Goal: Find specific page/section: Find specific page/section

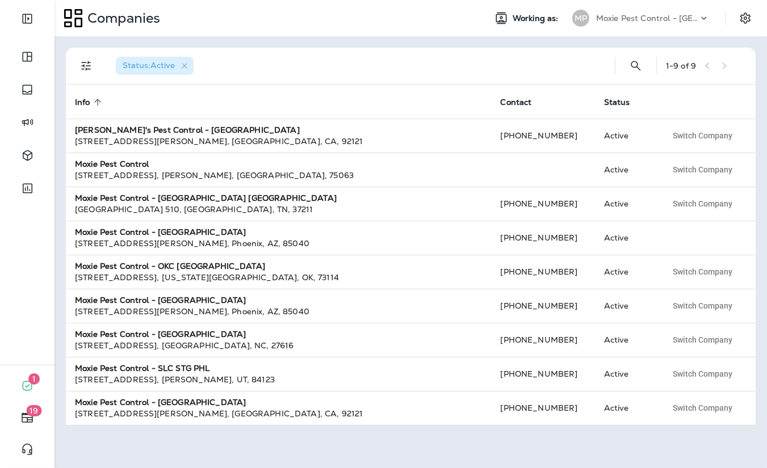
click at [651, 7] on div "MP Moxie Pest Control - [GEOGRAPHIC_DATA]" at bounding box center [640, 18] width 151 height 23
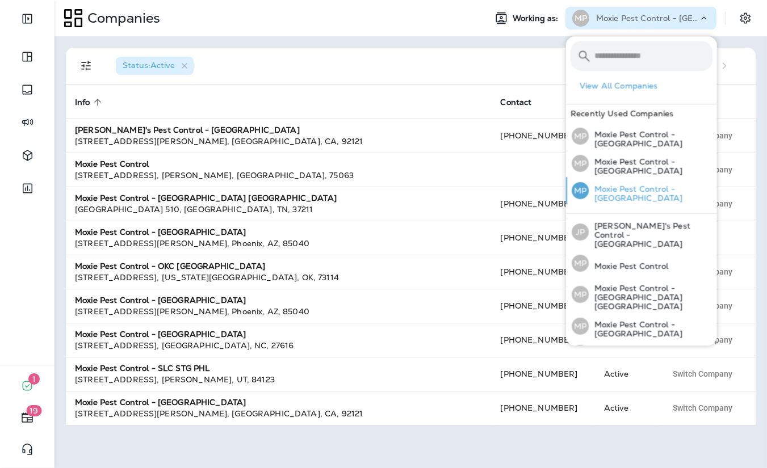
click at [647, 199] on div "MP Moxie Pest Control - [GEOGRAPHIC_DATA]" at bounding box center [642, 190] width 150 height 27
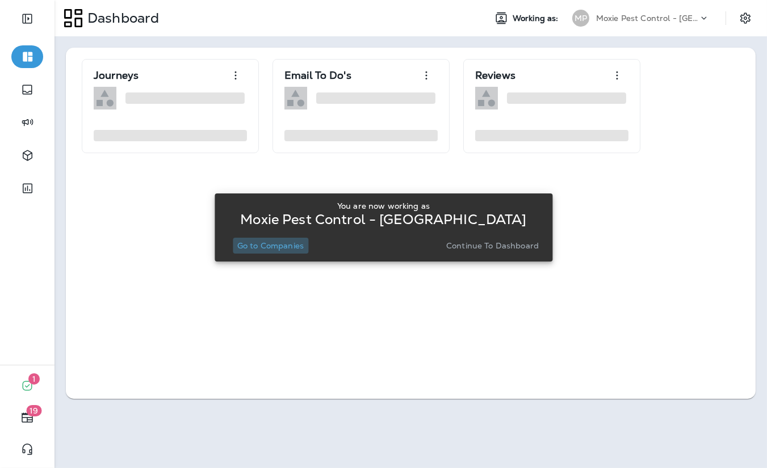
click at [279, 245] on p "Go to Companies" at bounding box center [270, 245] width 66 height 9
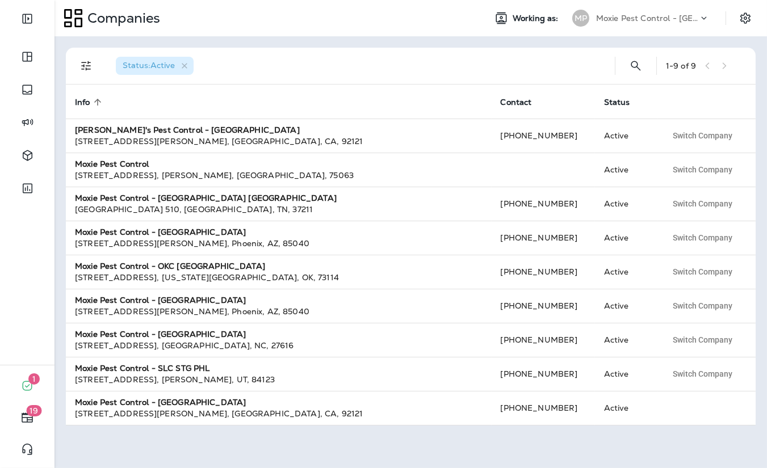
click at [545, 39] on div "Status : Active 1 - 9 of 9 Info sorted ascending Contact Status Joshua's Pest C…" at bounding box center [410, 252] width 712 height 432
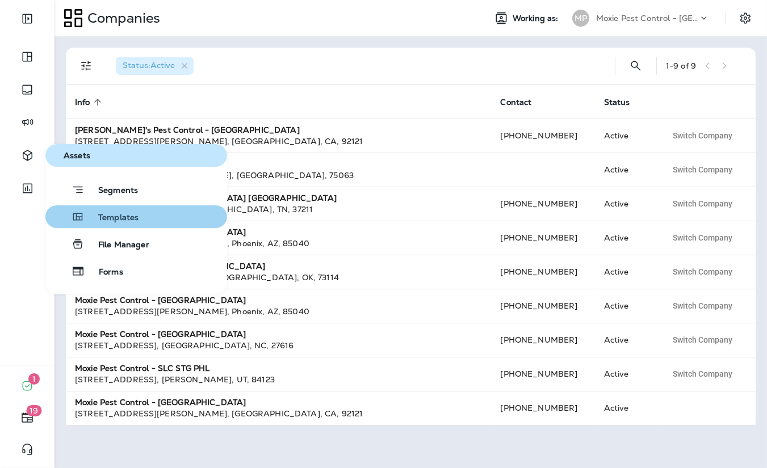
click at [111, 226] on button "Templates" at bounding box center [136, 216] width 182 height 23
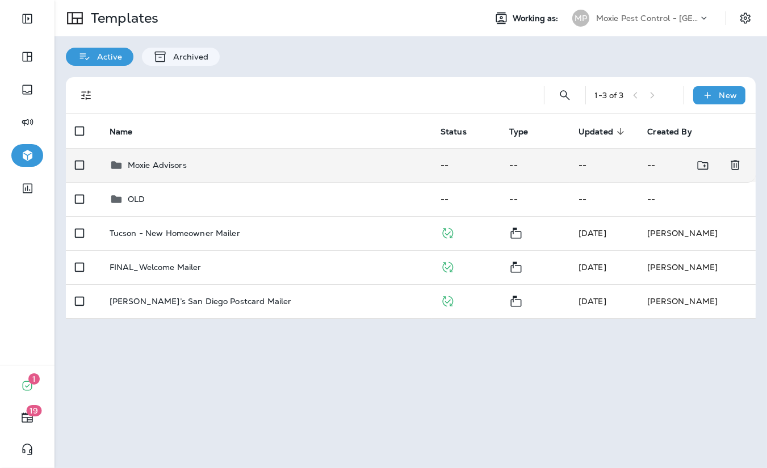
click at [179, 168] on p "Moxie Advisors" at bounding box center [157, 165] width 59 height 9
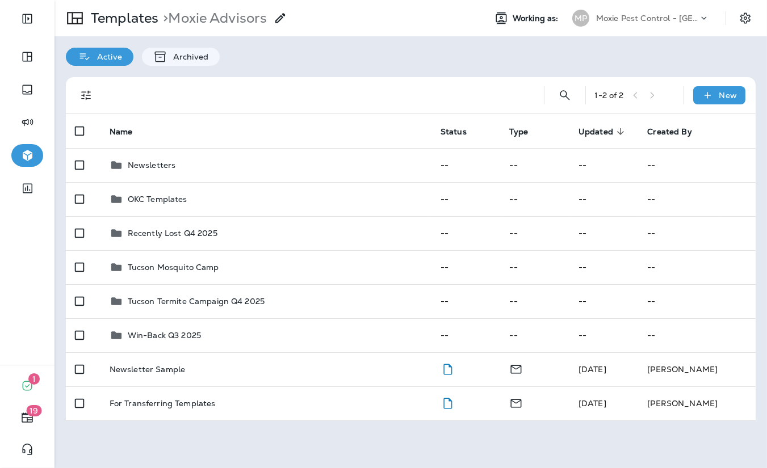
click at [179, 168] on div "Newsletters" at bounding box center [266, 165] width 313 height 14
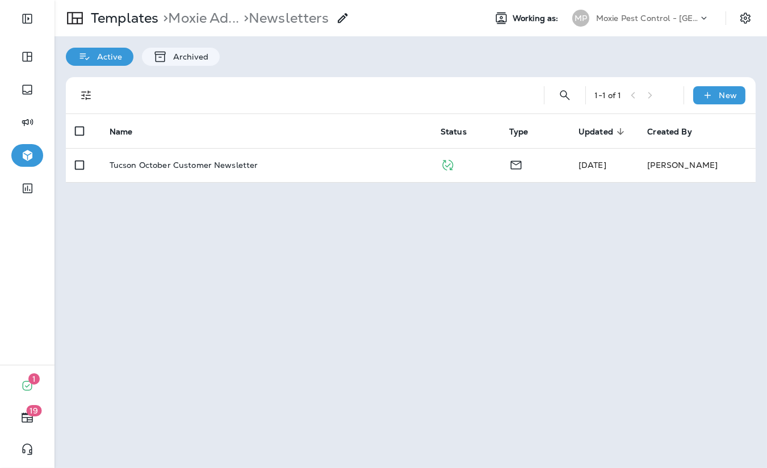
click at [179, 168] on p "Tucson October Customer Newsletter" at bounding box center [184, 165] width 149 height 9
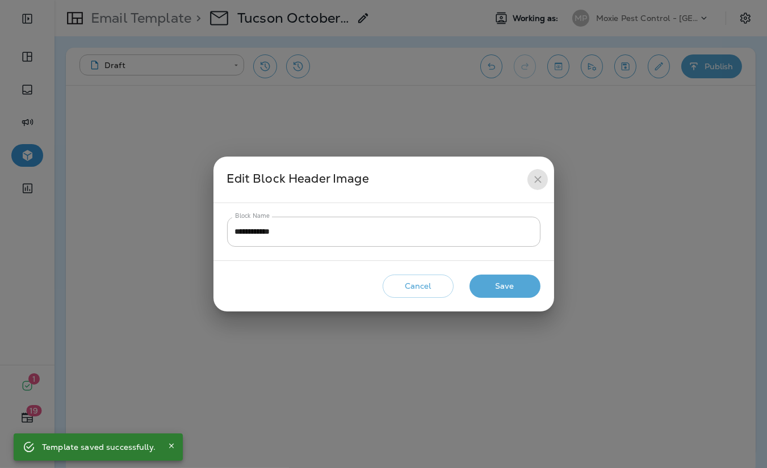
click at [539, 177] on icon "close" at bounding box center [538, 180] width 12 height 12
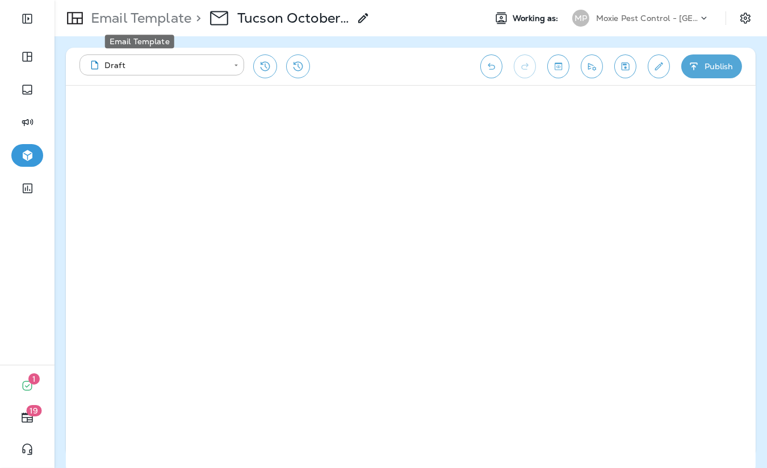
click at [153, 18] on p "Email Template" at bounding box center [138, 18] width 105 height 17
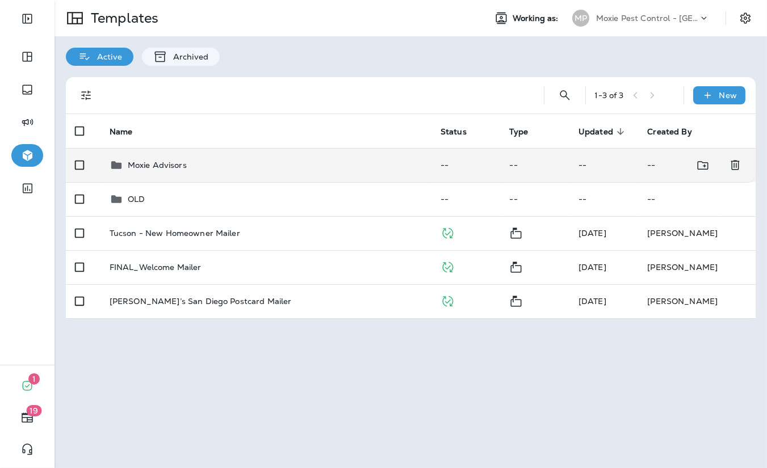
click at [155, 158] on div "Moxie Advisors" at bounding box center [157, 165] width 59 height 14
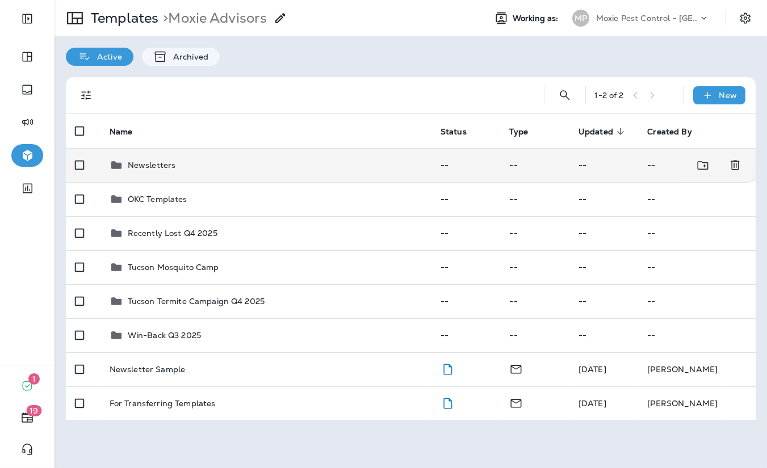
click at [176, 170] on div "Newsletters" at bounding box center [266, 165] width 313 height 14
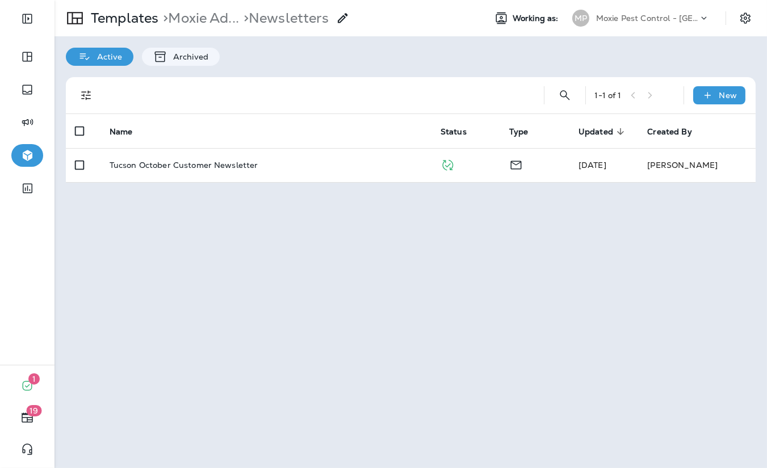
click at [176, 170] on td "Tucson October Customer Newsletter" at bounding box center [265, 165] width 331 height 34
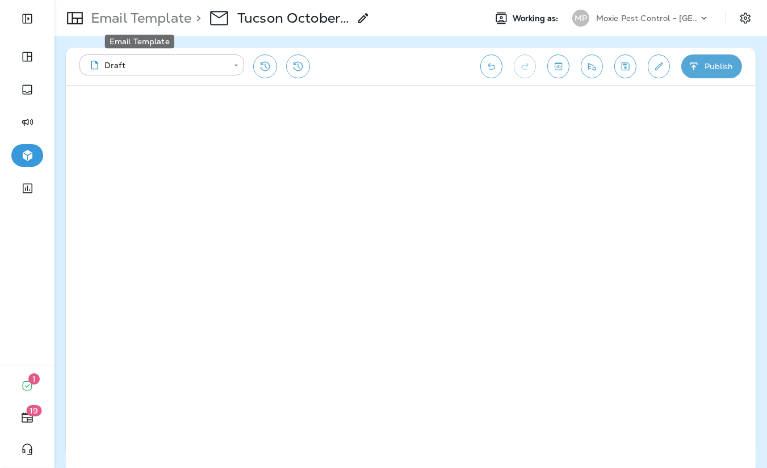
click at [178, 16] on p "Email Template" at bounding box center [138, 18] width 105 height 17
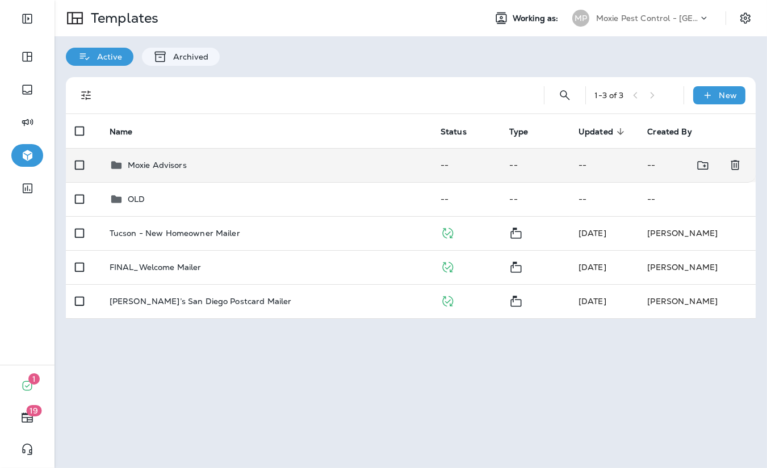
click at [131, 157] on td "Moxie Advisors" at bounding box center [265, 165] width 331 height 34
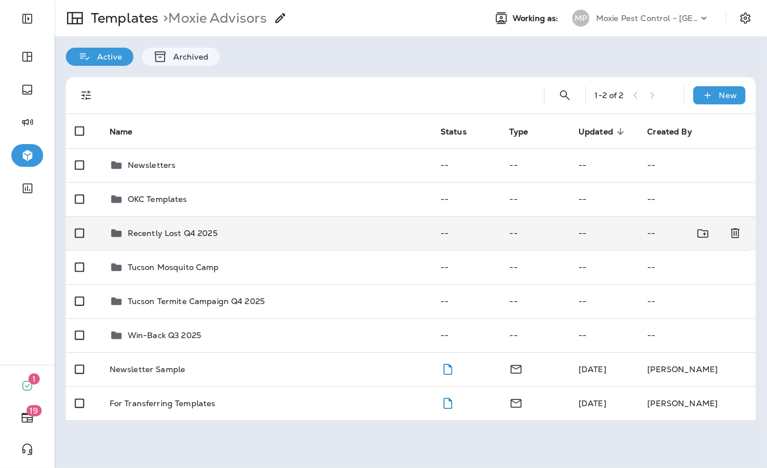
click at [190, 242] on td "Recently Lost Q4 2025" at bounding box center [265, 233] width 331 height 34
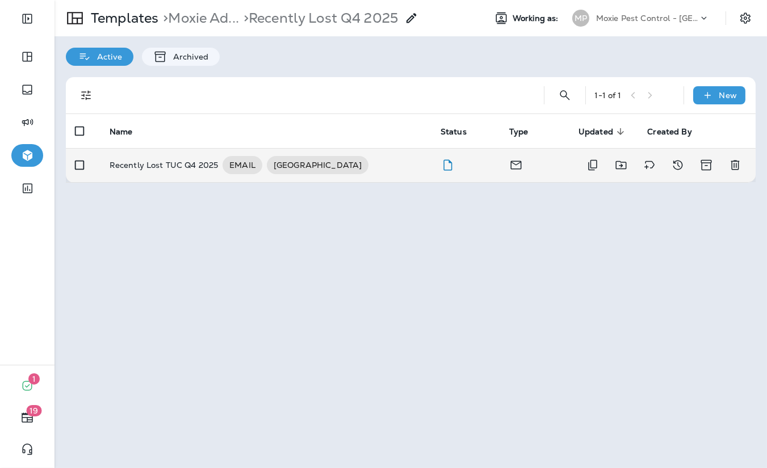
click at [152, 170] on p "Recently Lost TUC Q4 2025" at bounding box center [164, 165] width 109 height 18
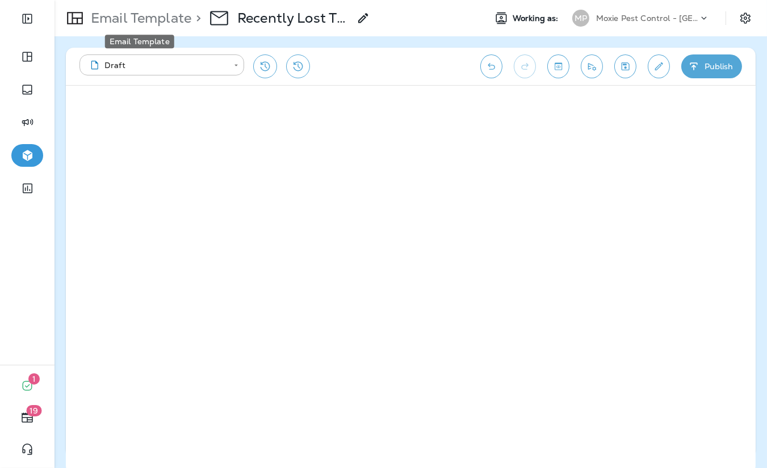
click at [153, 17] on p "Email Template" at bounding box center [138, 18] width 105 height 17
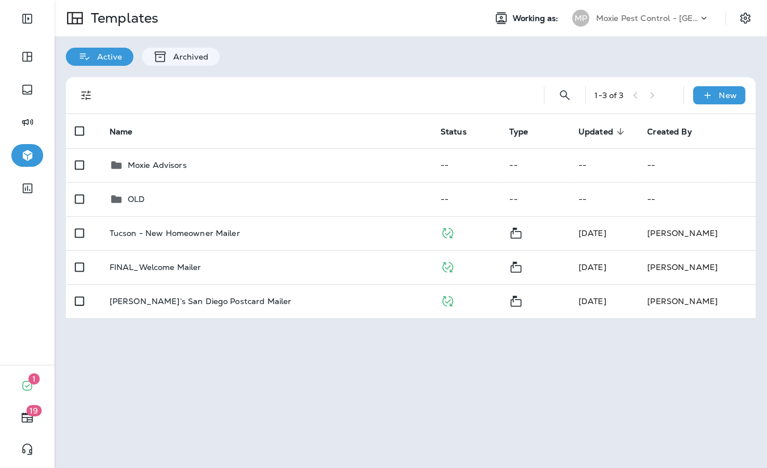
click at [666, 25] on div "Moxie Pest Control - [GEOGRAPHIC_DATA]" at bounding box center [647, 18] width 102 height 17
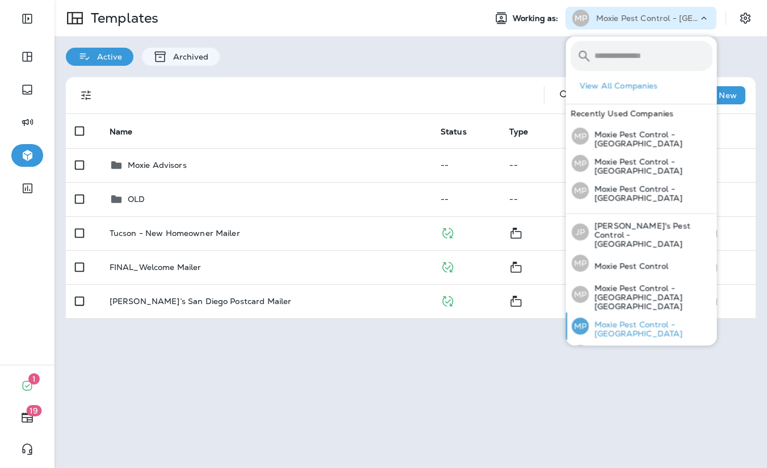
click at [627, 320] on p "Moxie Pest Control - [GEOGRAPHIC_DATA]" at bounding box center [651, 329] width 124 height 18
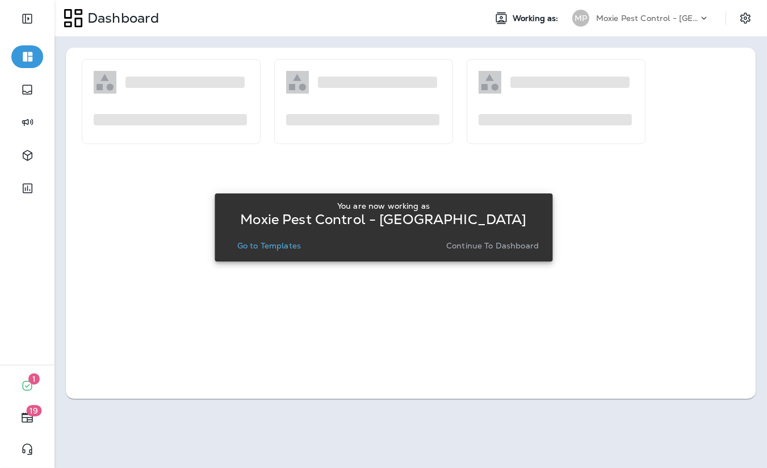
click at [277, 238] on button "Go to Templates" at bounding box center [269, 246] width 73 height 16
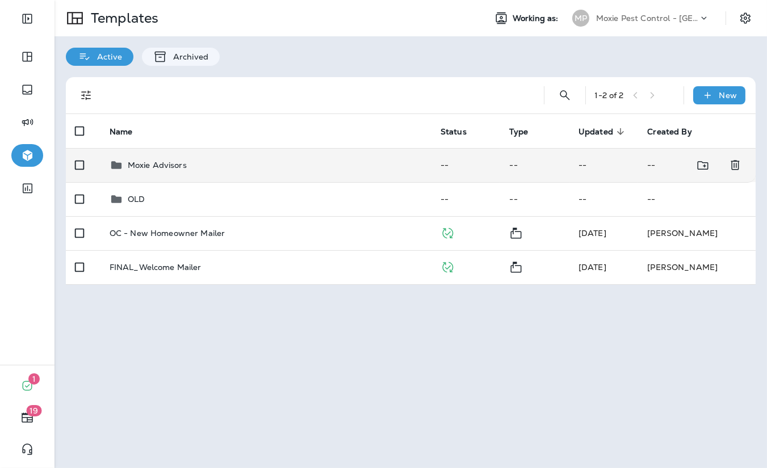
click at [155, 170] on div "Moxie Advisors" at bounding box center [157, 165] width 59 height 14
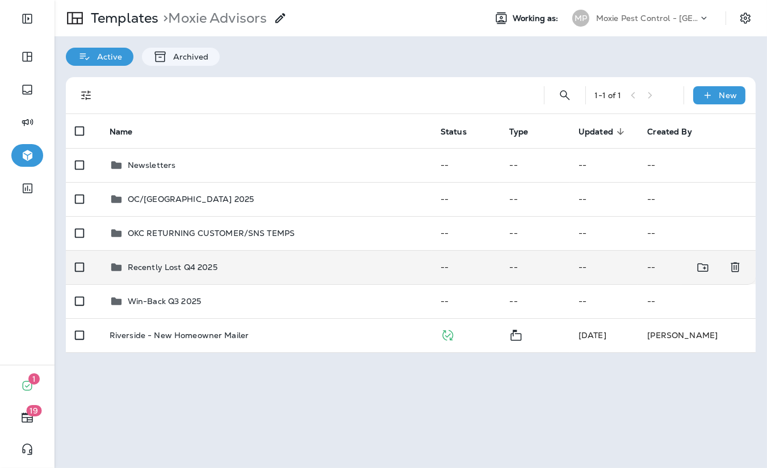
click at [162, 264] on p "Recently Lost Q4 2025" at bounding box center [173, 267] width 90 height 9
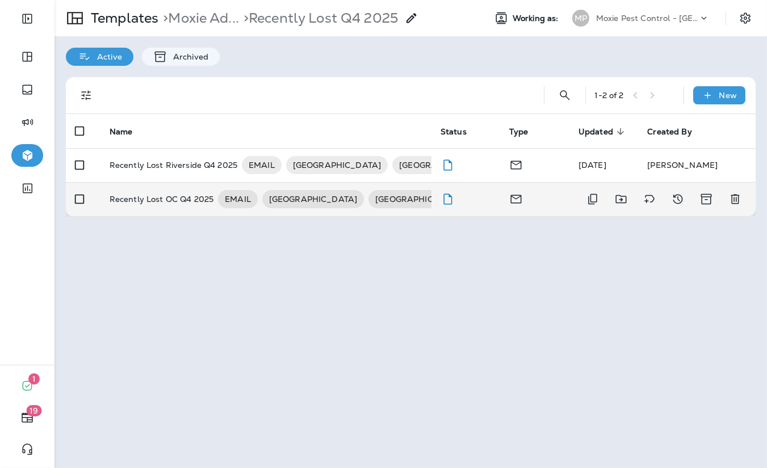
click at [166, 202] on p "Recently Lost OC Q4 2025" at bounding box center [162, 199] width 104 height 18
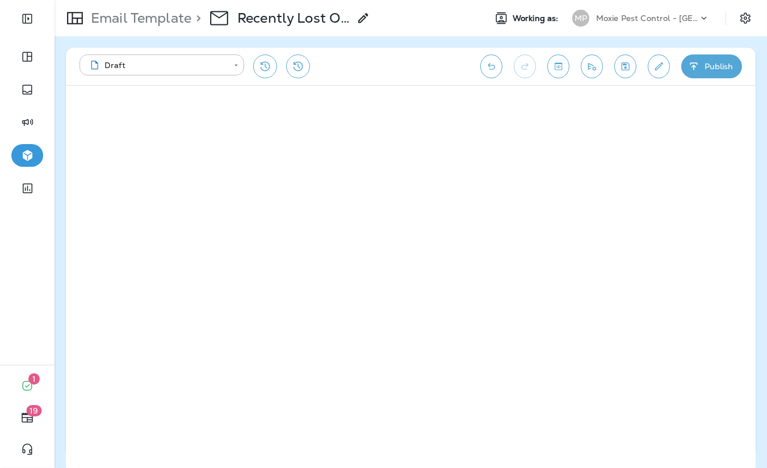
click at [651, 15] on p "Moxie Pest Control - [GEOGRAPHIC_DATA]" at bounding box center [647, 18] width 102 height 9
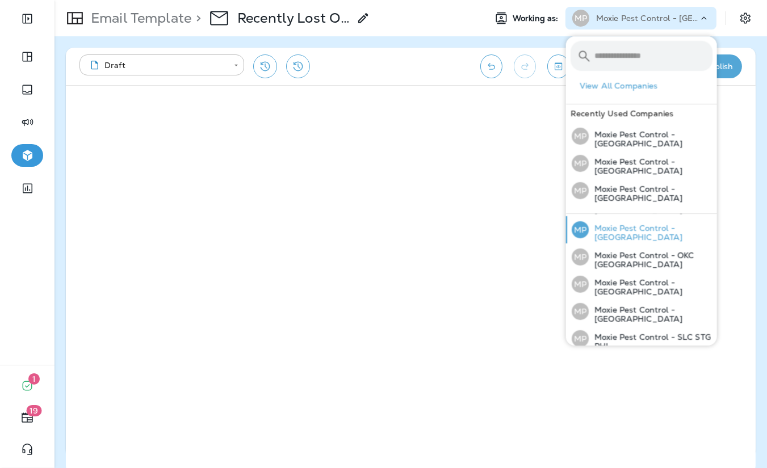
scroll to position [111, 0]
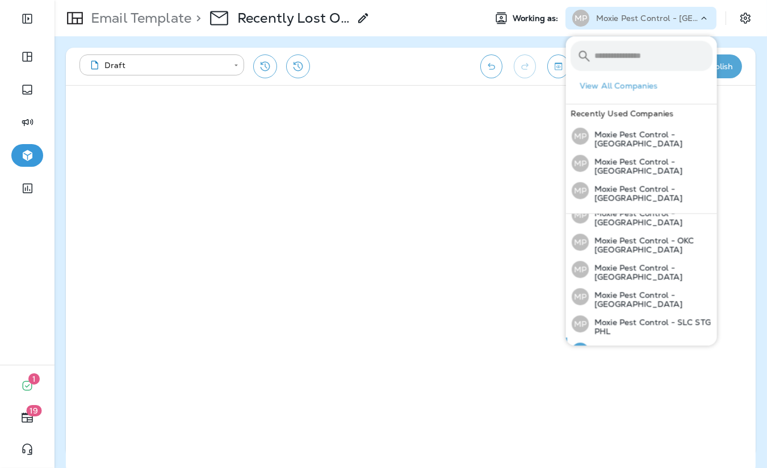
click at [637, 345] on p "Moxie Pest Control - [GEOGRAPHIC_DATA]" at bounding box center [651, 354] width 124 height 18
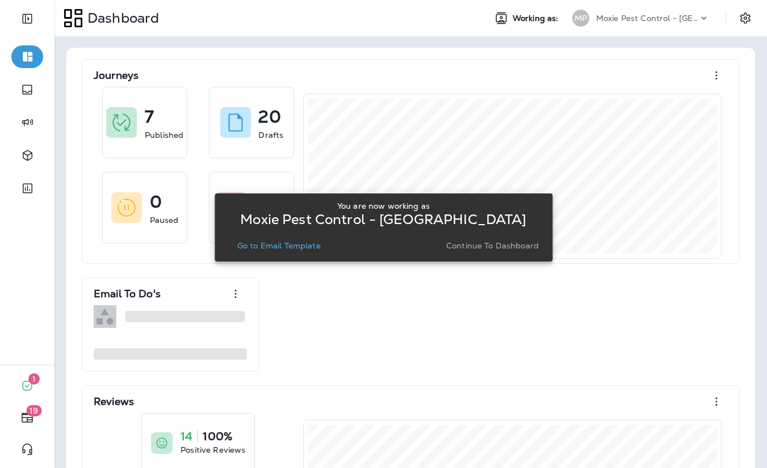
click at [302, 245] on p "Go to Email Template" at bounding box center [278, 245] width 83 height 9
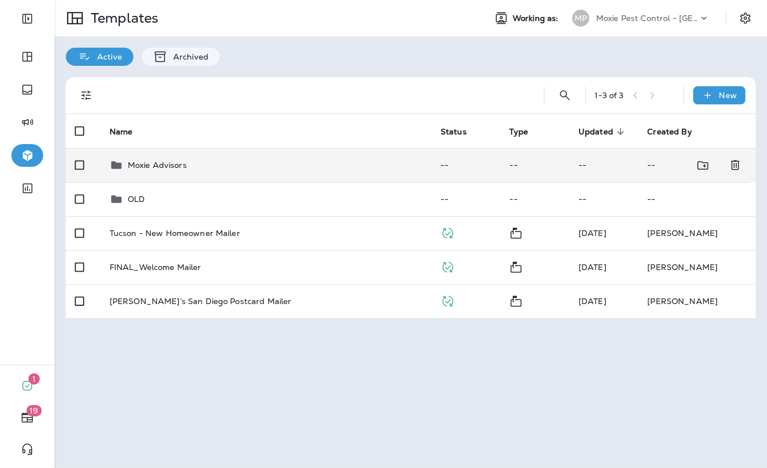
click at [156, 164] on p "Moxie Advisors" at bounding box center [157, 165] width 59 height 9
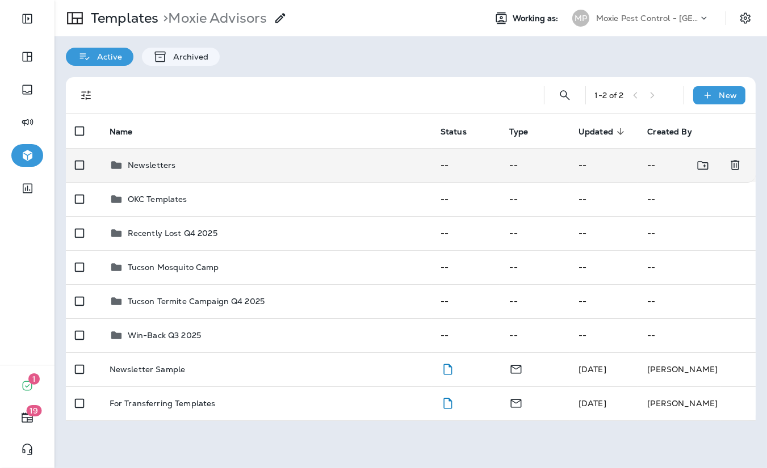
click at [152, 162] on p "Newsletters" at bounding box center [152, 165] width 48 height 9
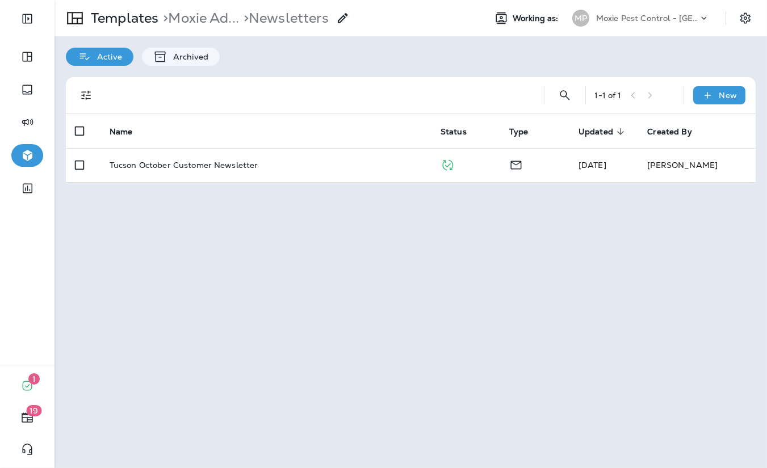
click at [152, 162] on p "Tucson October Customer Newsletter" at bounding box center [184, 165] width 149 height 9
